Goal: Communication & Community: Answer question/provide support

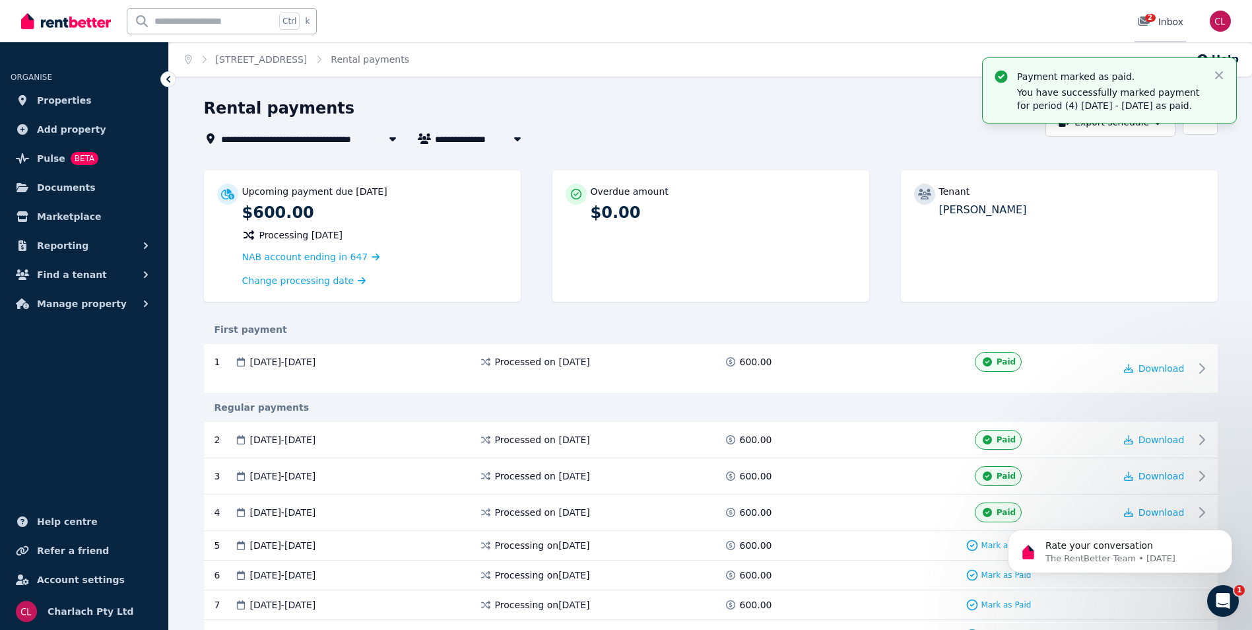
click at [1145, 21] on icon at bounding box center [1143, 21] width 13 height 11
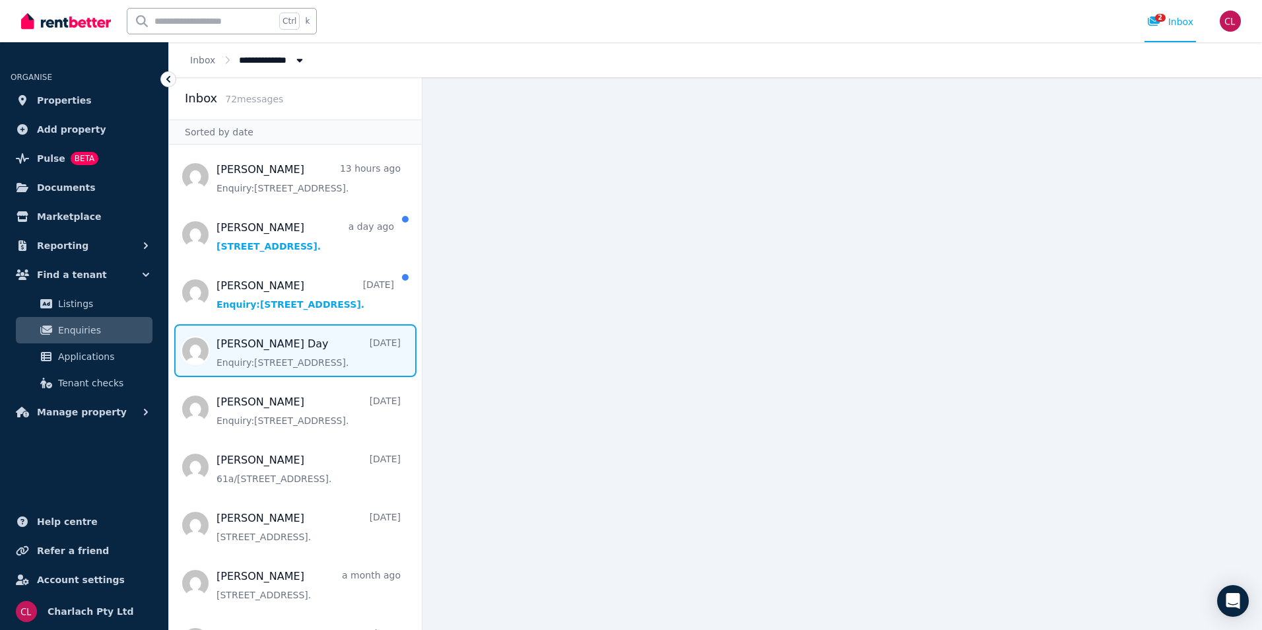
click at [295, 358] on span "Message list" at bounding box center [295, 350] width 253 height 53
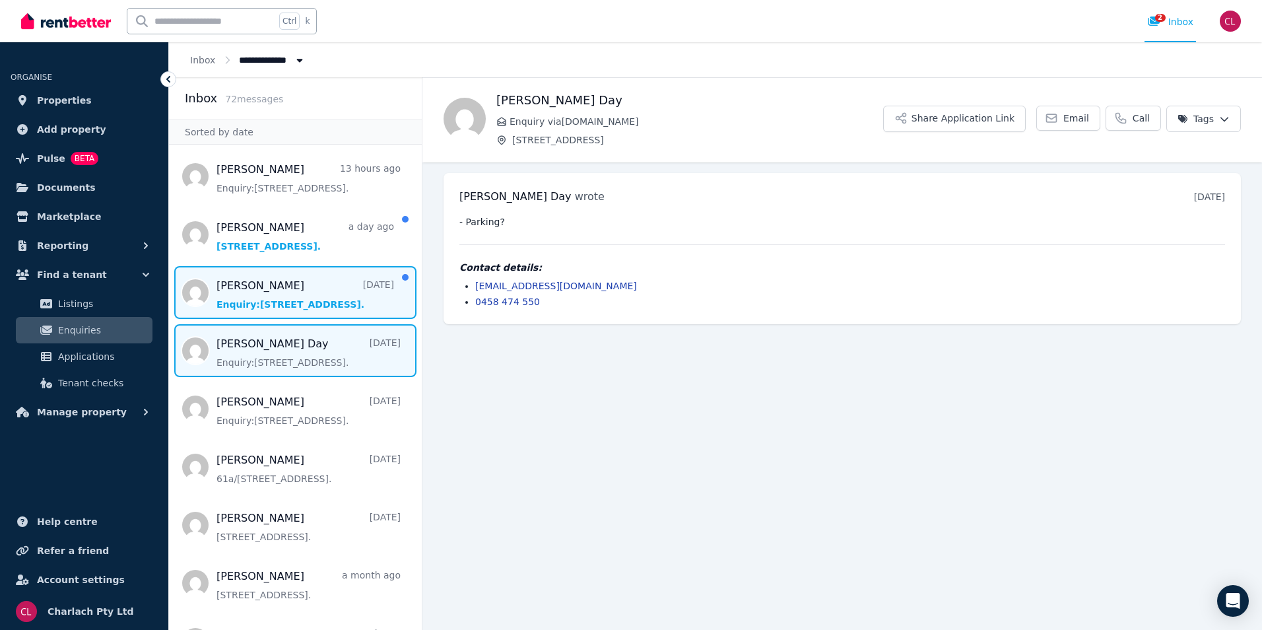
click at [303, 301] on span "Message list" at bounding box center [295, 292] width 253 height 53
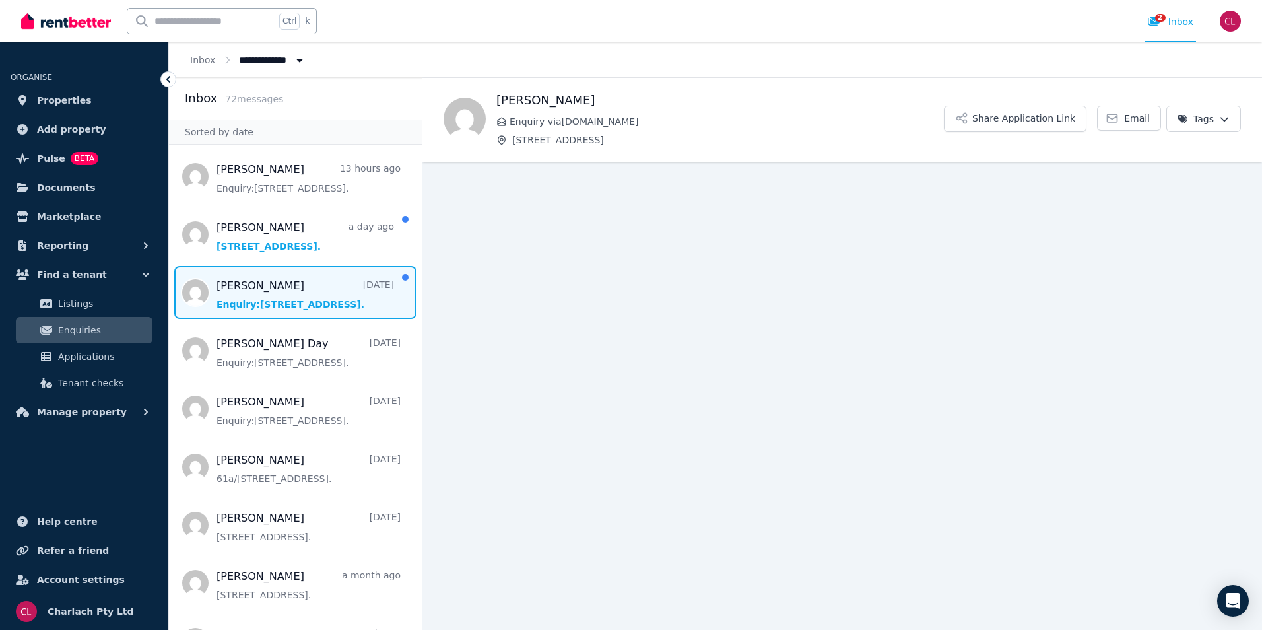
click at [300, 290] on span "Message list" at bounding box center [295, 292] width 253 height 53
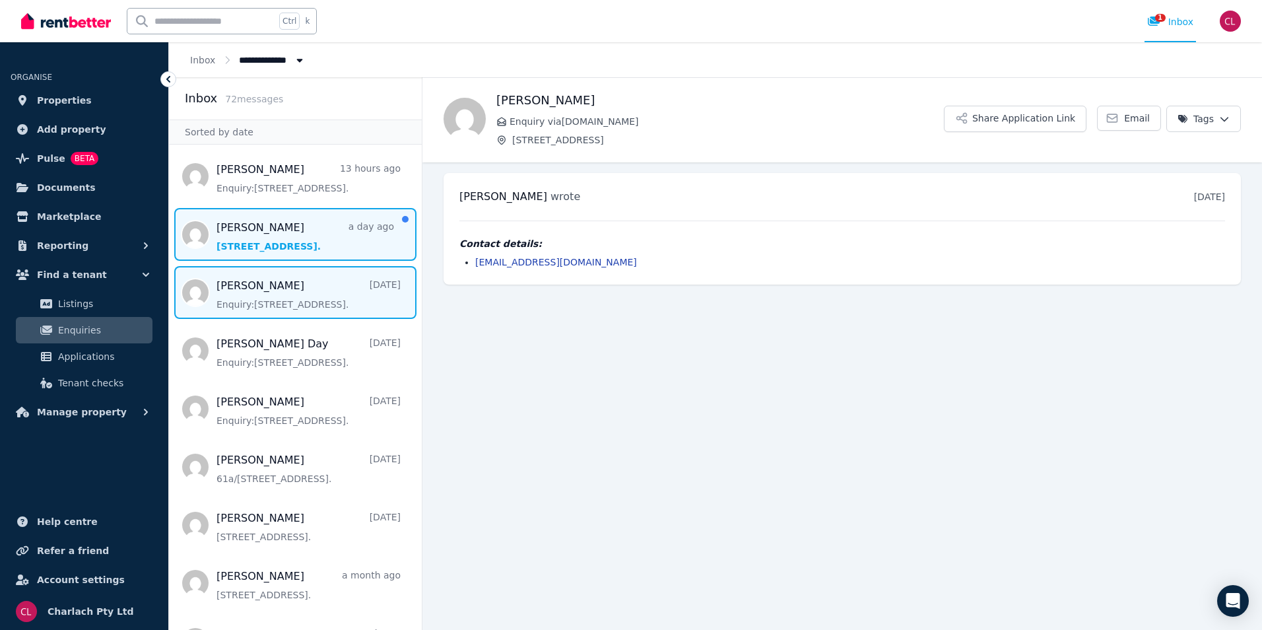
click at [281, 242] on span "Message list" at bounding box center [295, 234] width 253 height 53
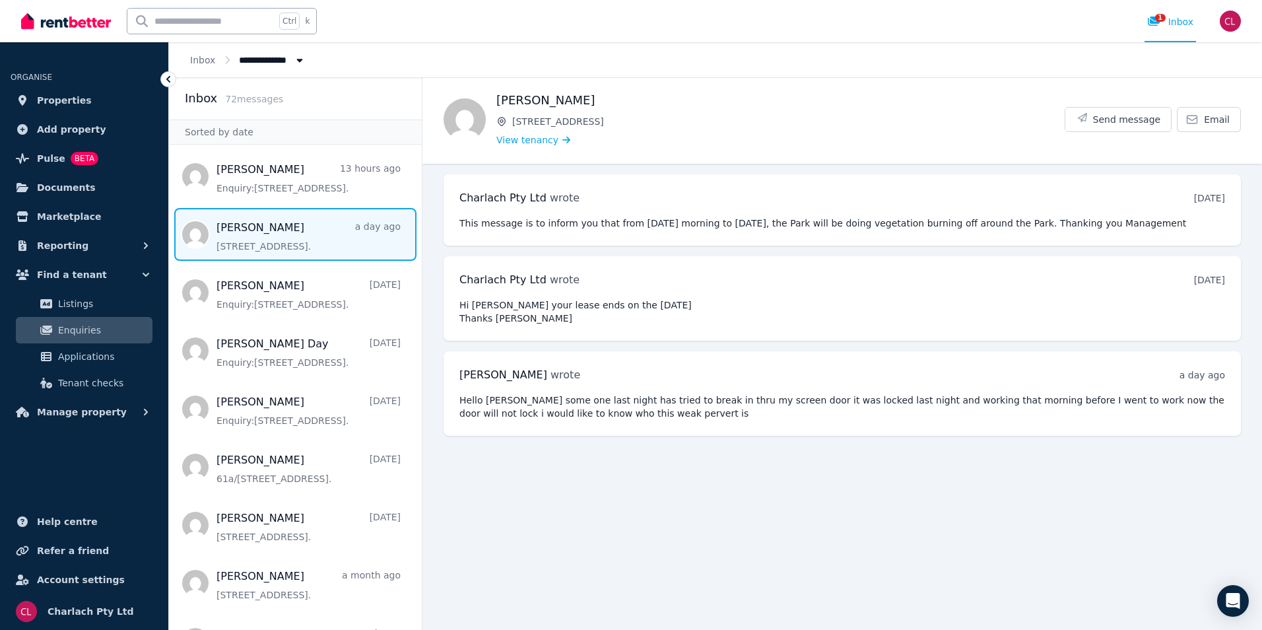
click at [285, 231] on span "Message list" at bounding box center [295, 234] width 253 height 53
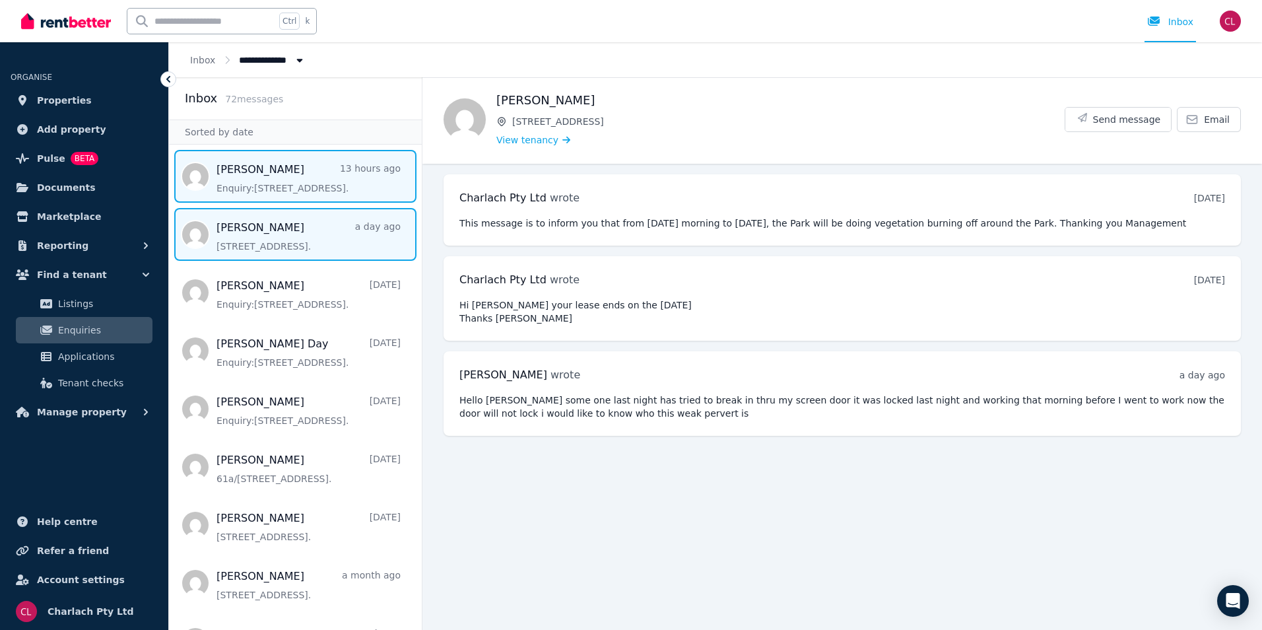
click at [244, 185] on span "Message list" at bounding box center [295, 176] width 253 height 53
